Goal: Task Accomplishment & Management: Manage account settings

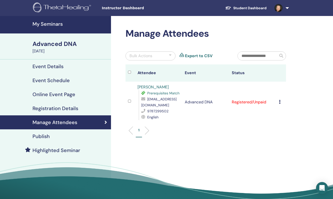
click at [280, 102] on icon at bounding box center [280, 102] width 2 height 4
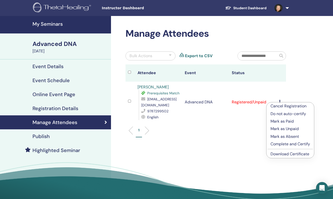
click at [280, 121] on p "Mark as Paid" at bounding box center [291, 122] width 40 height 6
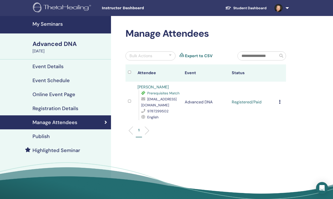
click at [53, 93] on h4 "Online Event Page" at bounding box center [54, 95] width 43 height 6
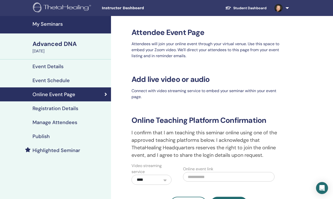
click at [51, 48] on div "Advanced DNA" at bounding box center [71, 44] width 76 height 9
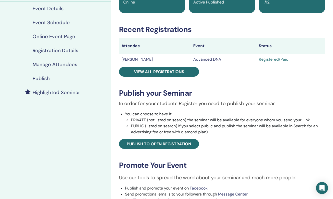
scroll to position [60, 0]
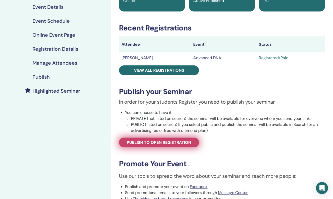
click at [184, 142] on span "Publish to open registration" at bounding box center [159, 142] width 65 height 5
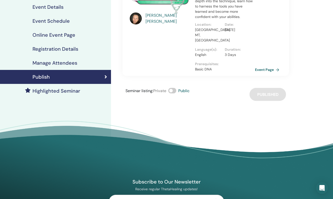
click at [264, 66] on link "Event Page" at bounding box center [268, 70] width 26 height 8
